Goal: Browse casually

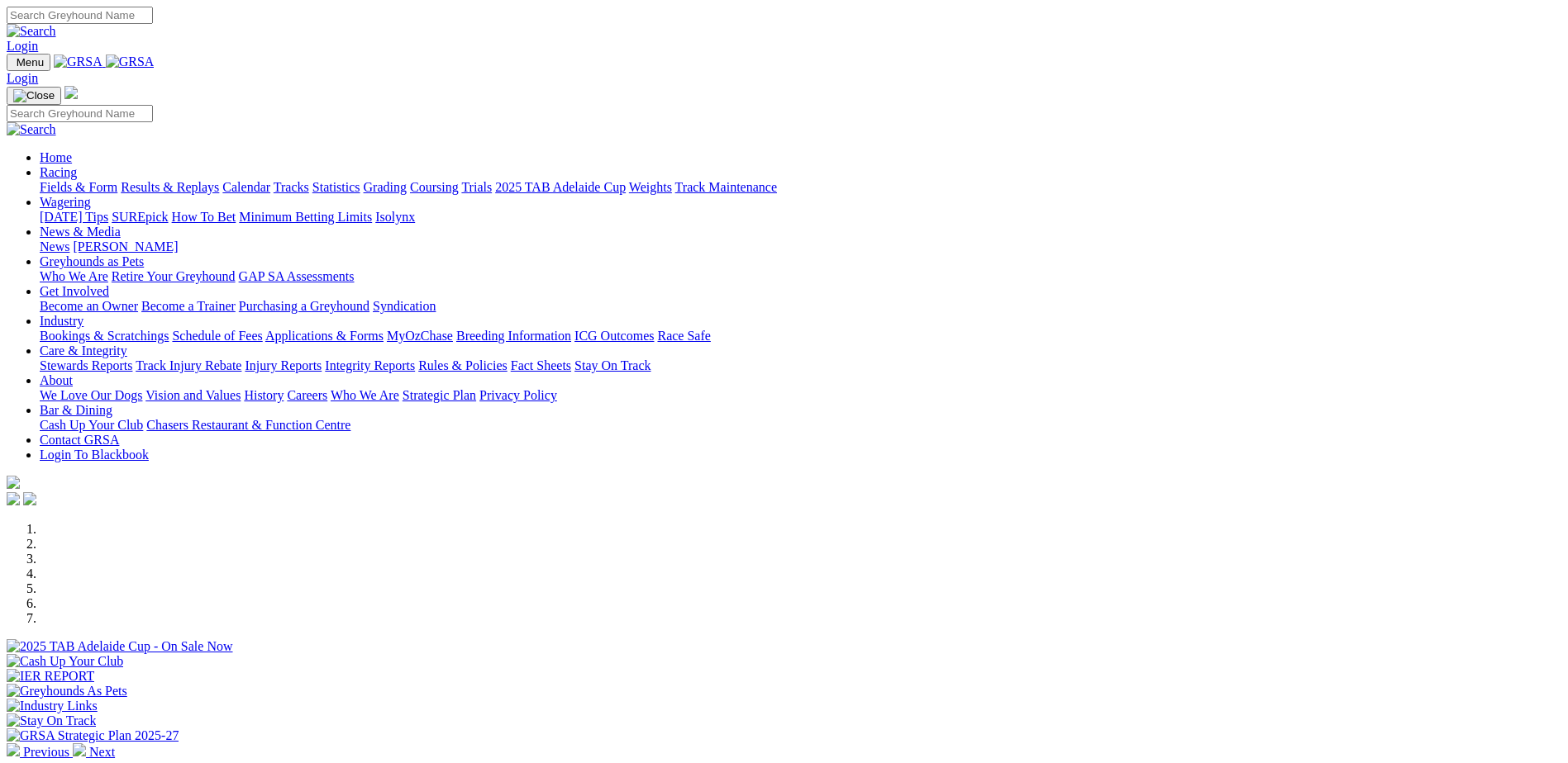
click at [86, 743] on img at bounding box center [79, 750] width 13 height 13
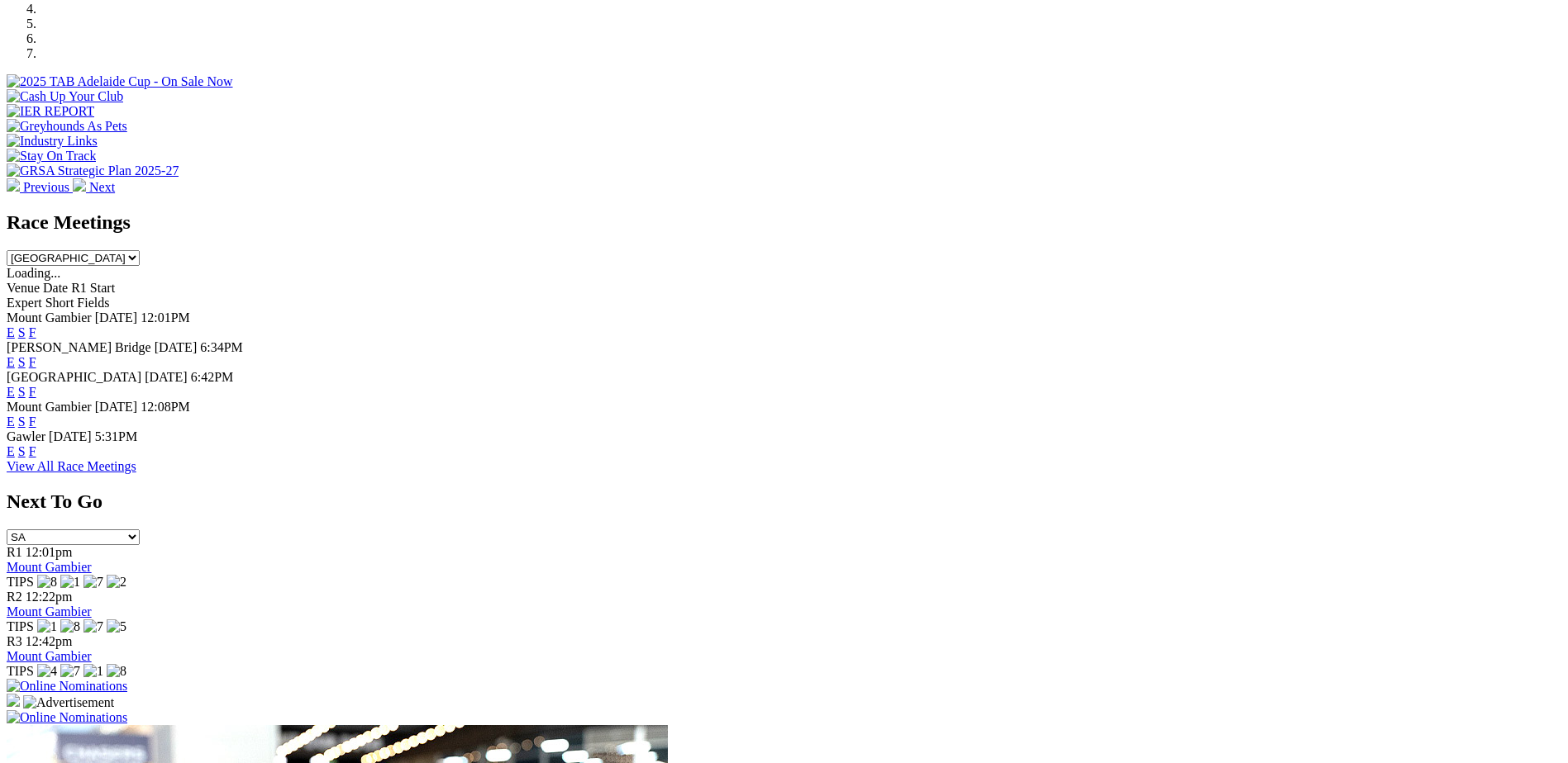
scroll to position [660, 0]
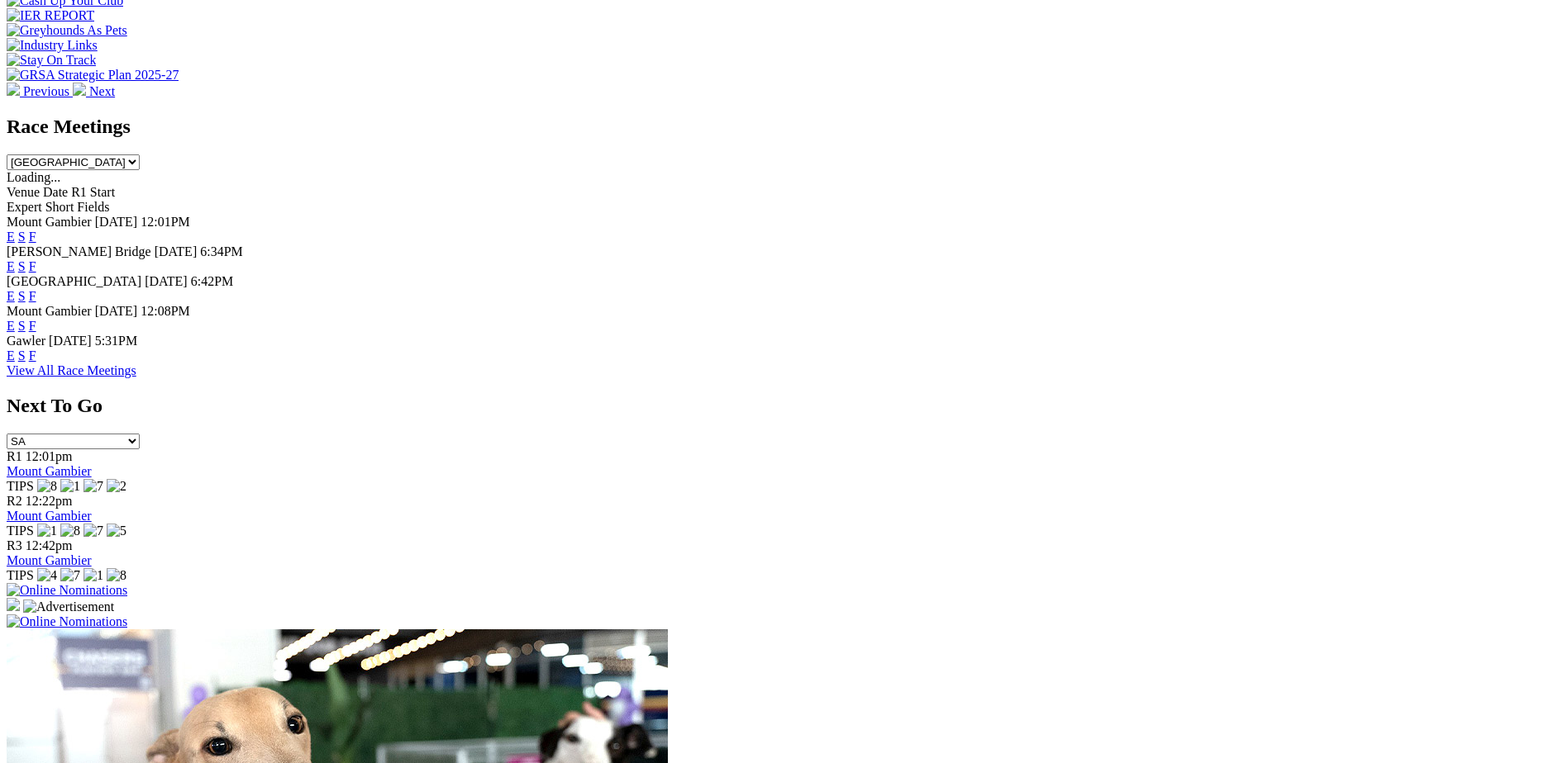
click at [20, 598] on img at bounding box center [12, 604] width 13 height 13
